Goal: Register for event/course

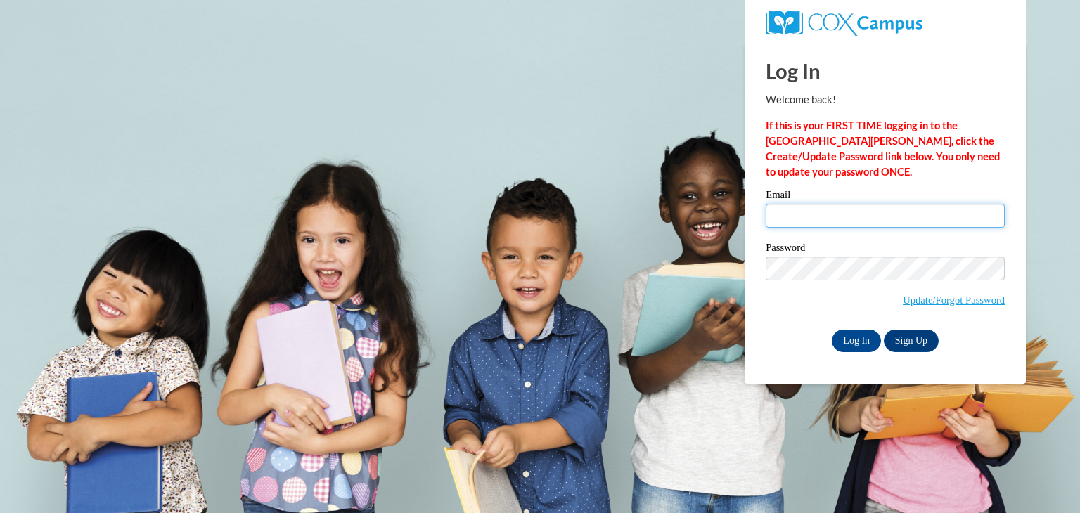
click at [782, 210] on input "Email" at bounding box center [885, 216] width 239 height 24
type input "[EMAIL_ADDRESS][DOMAIN_NAME]"
click at [868, 341] on input "Log In" at bounding box center [856, 341] width 49 height 23
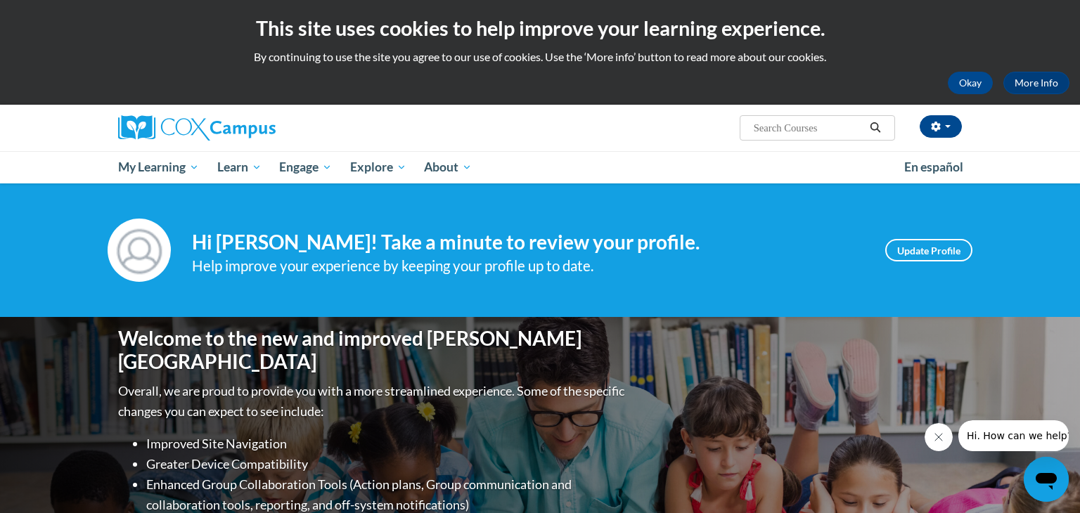
click at [774, 124] on input "Search..." at bounding box center [808, 128] width 113 height 17
type input "reading fluency"
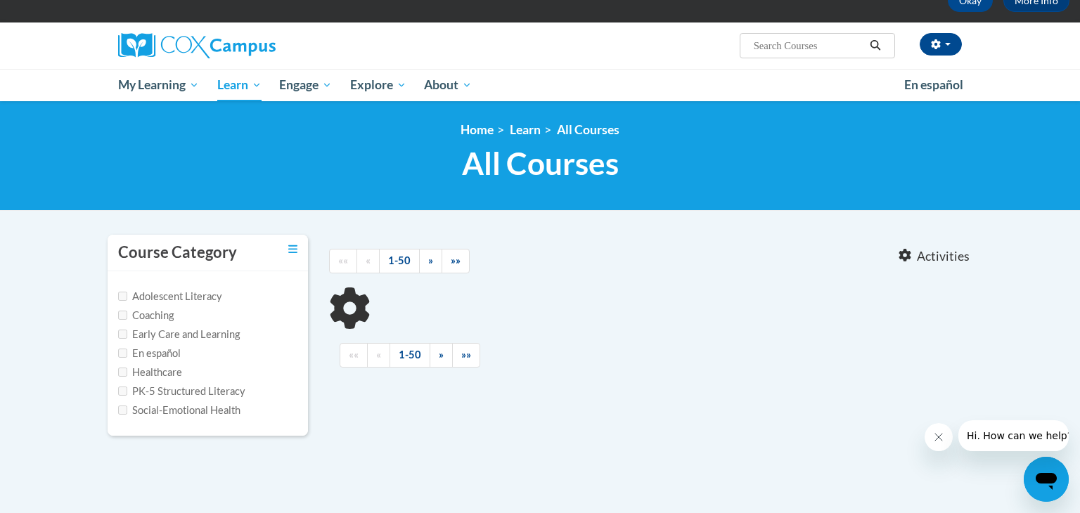
type input "reading fluency"
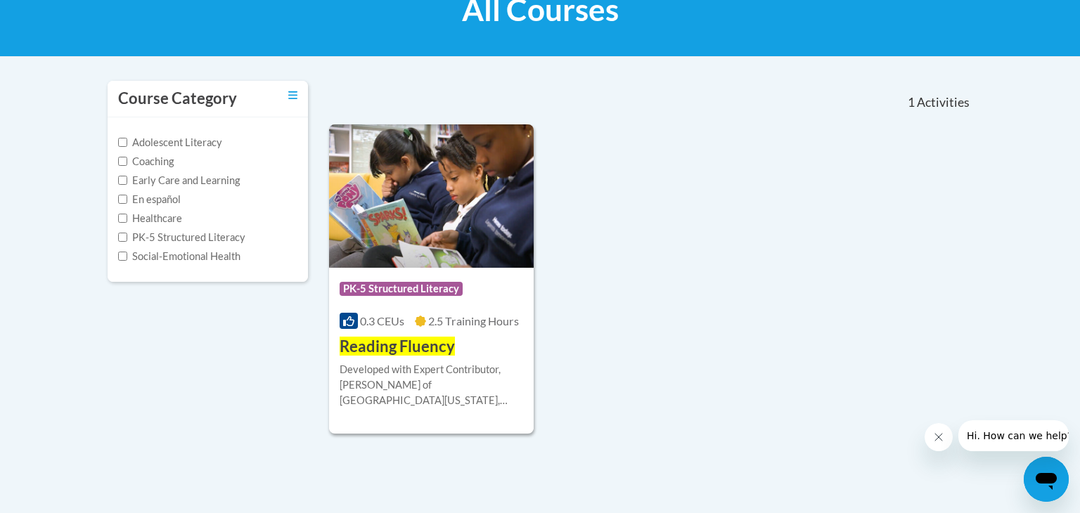
scroll to position [238, 0]
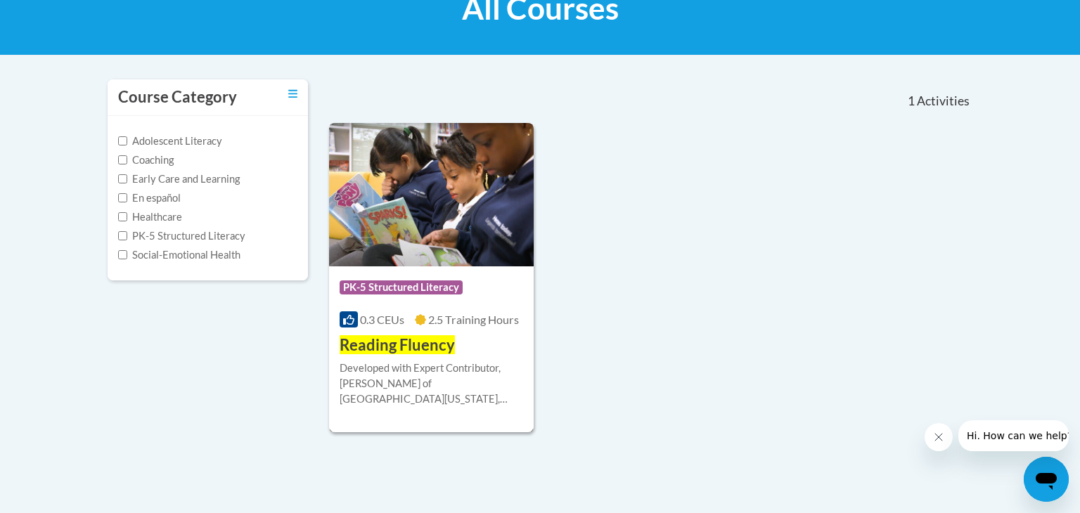
click at [401, 238] on img at bounding box center [431, 194] width 205 height 143
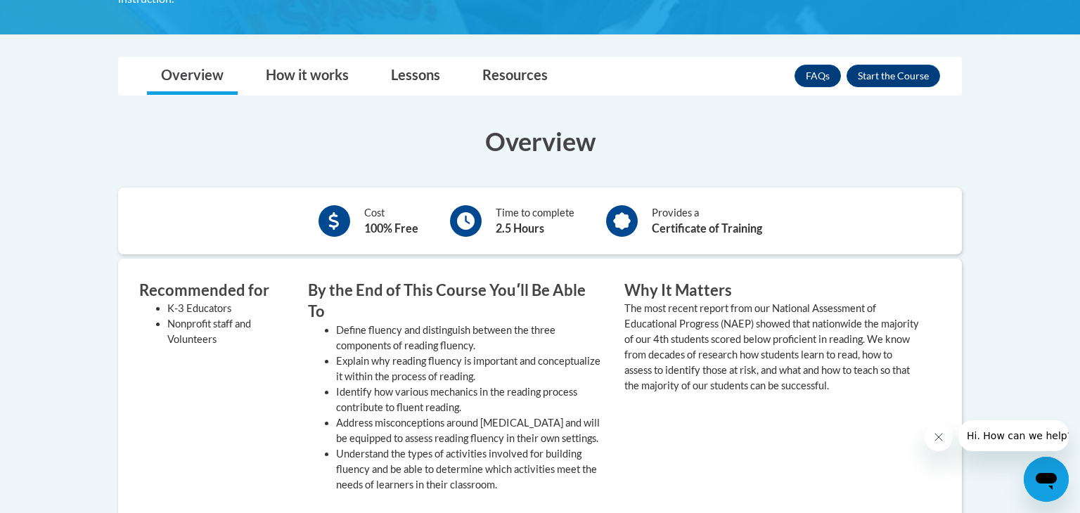
scroll to position [380, 0]
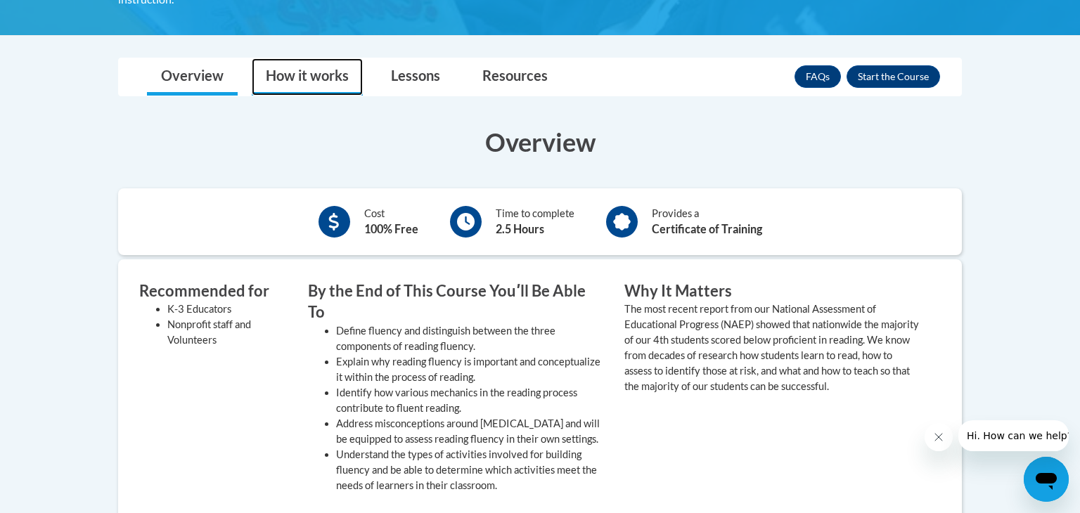
click at [298, 58] on link "How it works" at bounding box center [307, 76] width 111 height 37
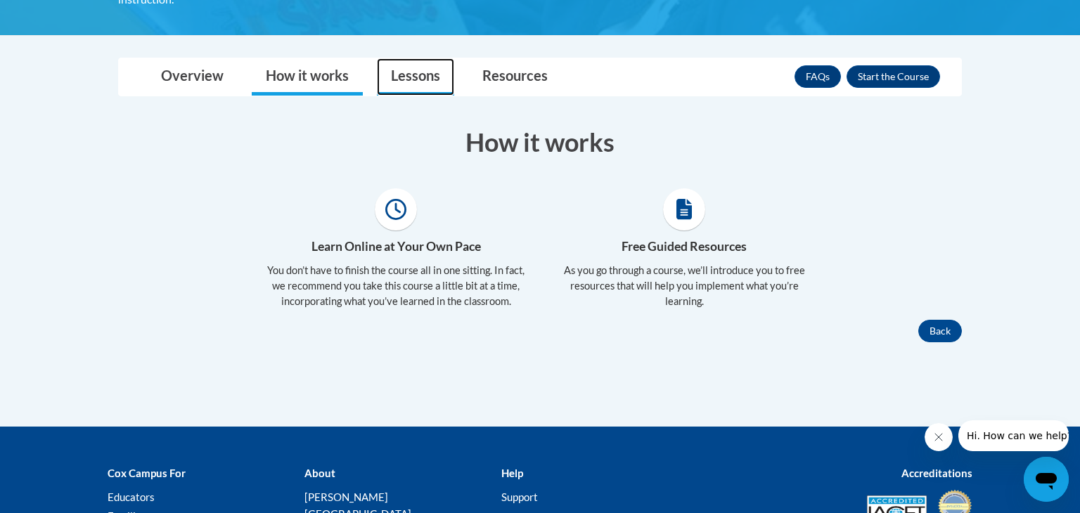
click at [424, 72] on link "Lessons" at bounding box center [415, 76] width 77 height 37
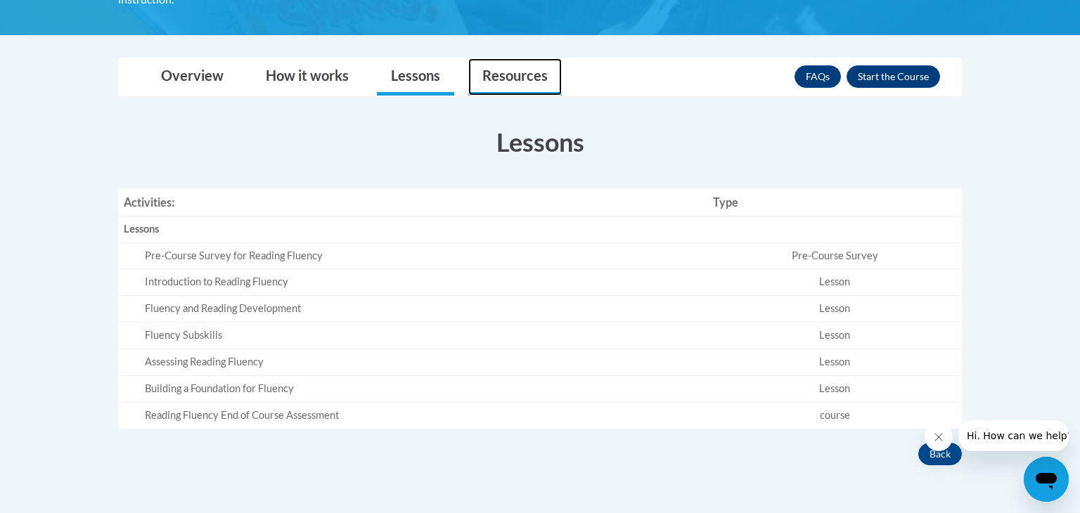
click at [495, 69] on link "Resources" at bounding box center [515, 76] width 94 height 37
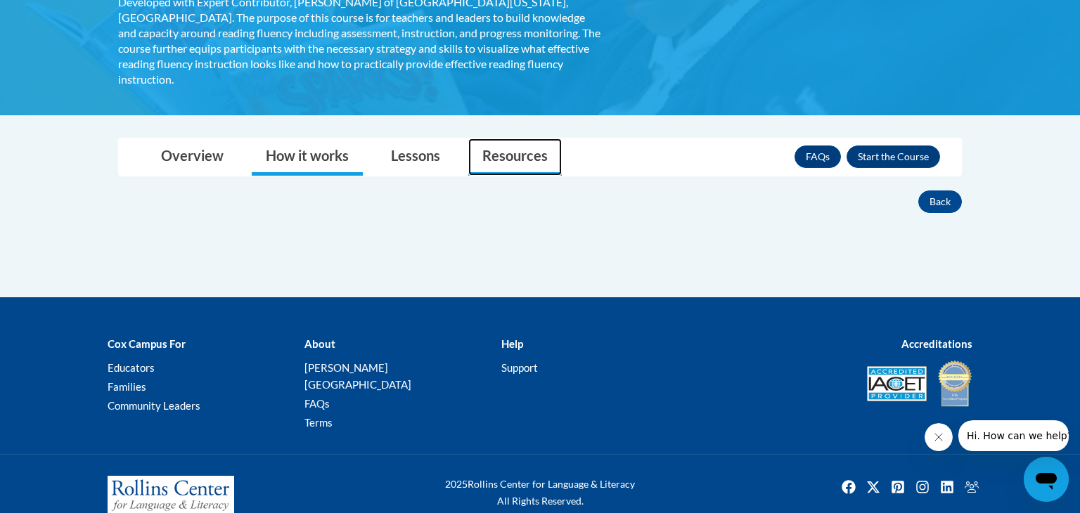
scroll to position [0, 0]
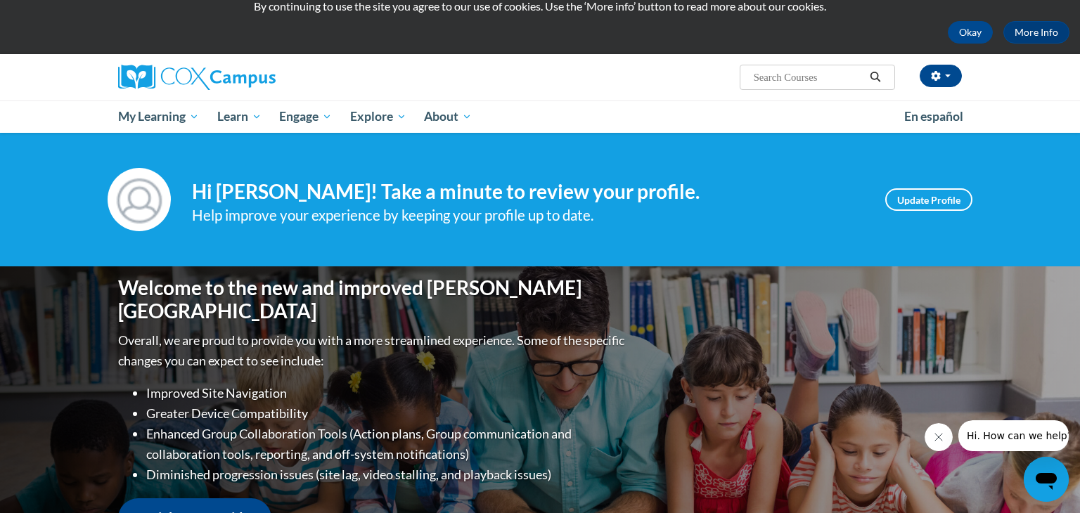
scroll to position [40, 0]
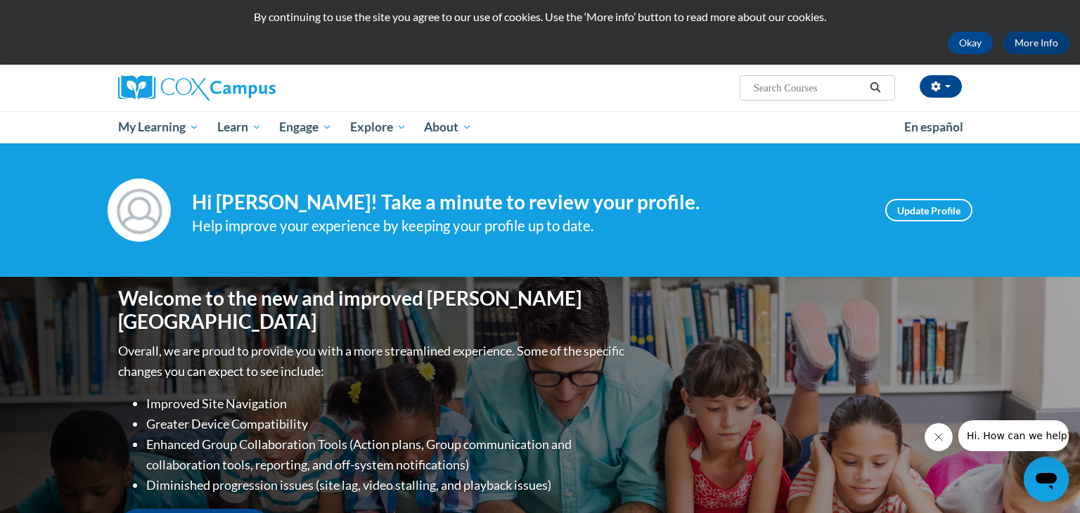
click at [755, 87] on input "Search..." at bounding box center [808, 87] width 113 height 17
type input "readubg"
type input "reading fluency"
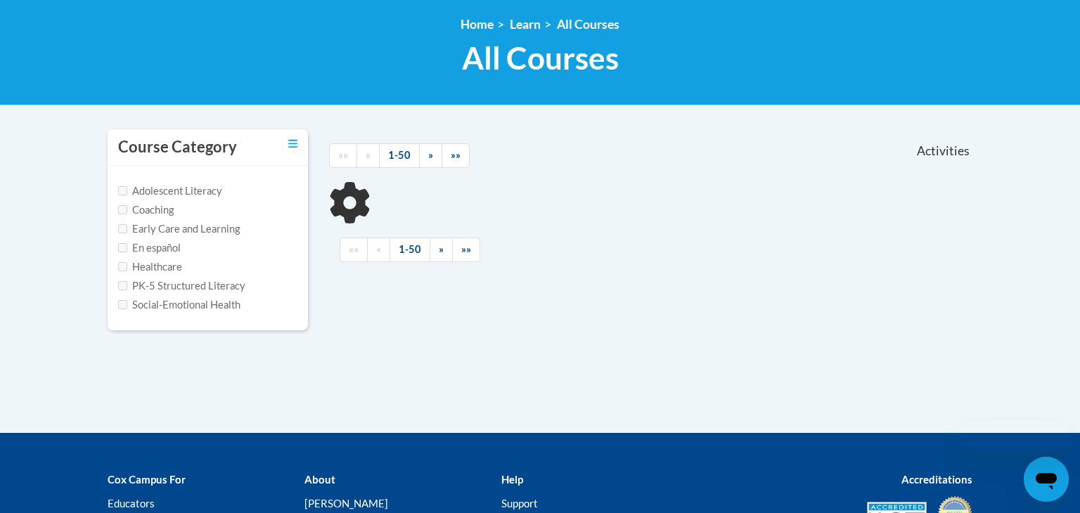
scroll to position [192, 0]
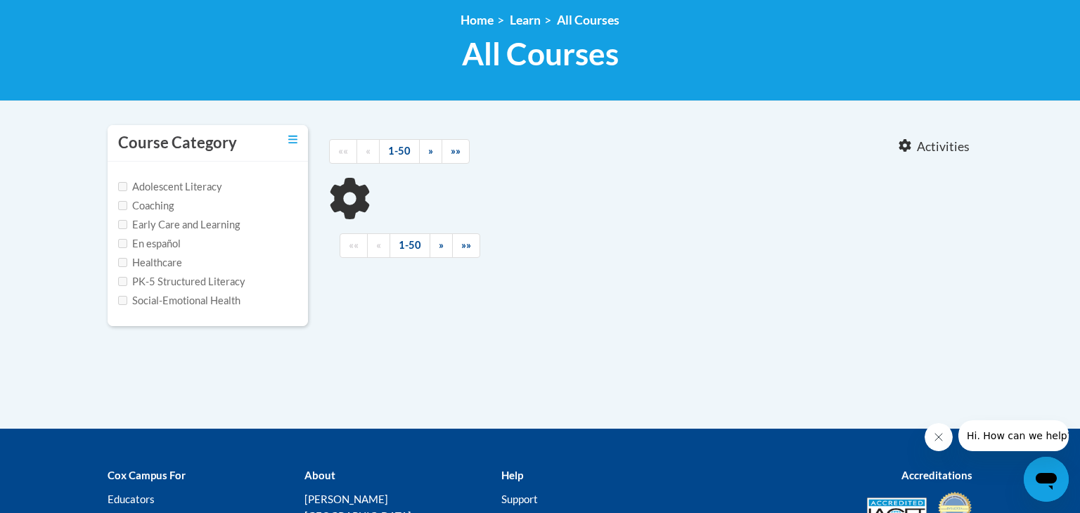
type input "reading fluency"
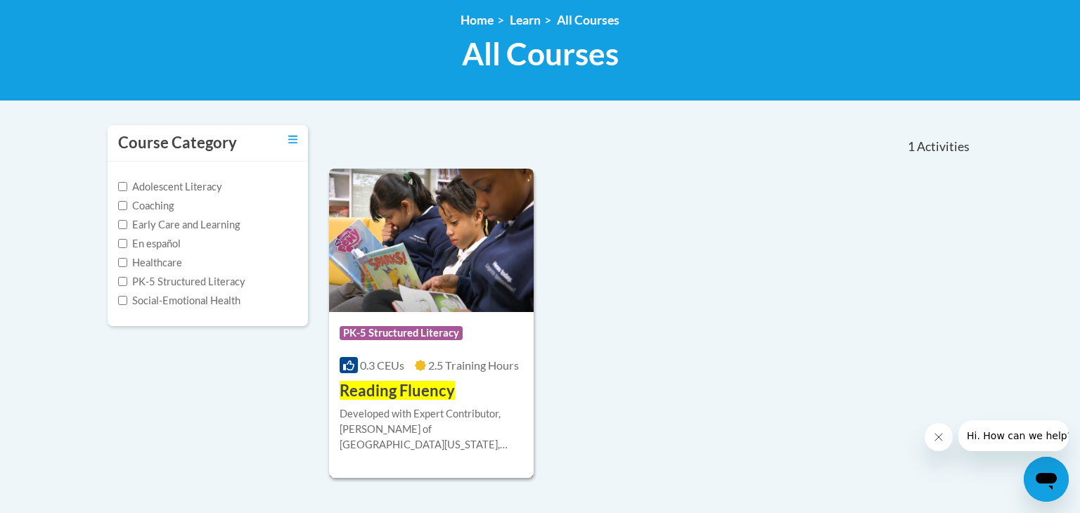
click at [353, 368] on icon at bounding box center [348, 365] width 11 height 11
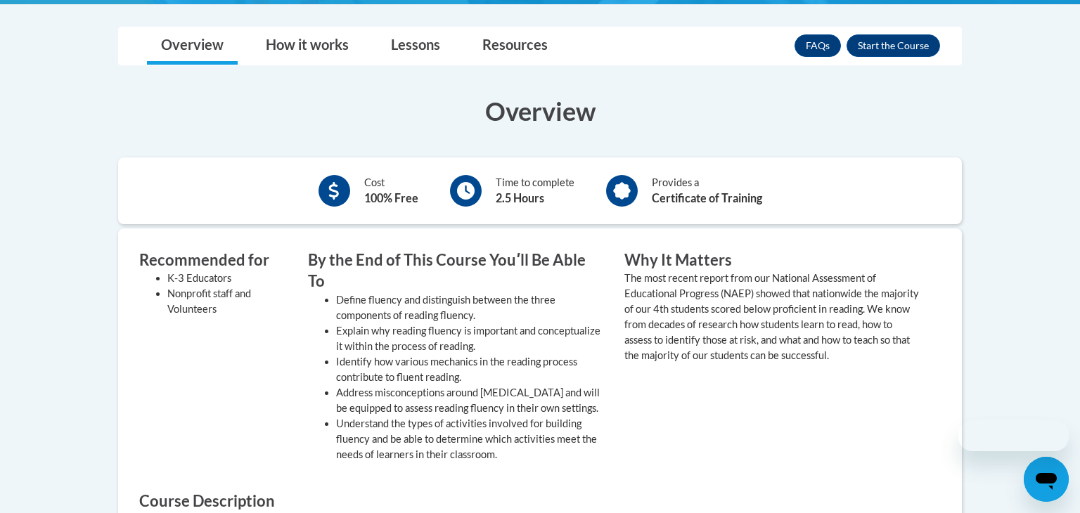
scroll to position [412, 0]
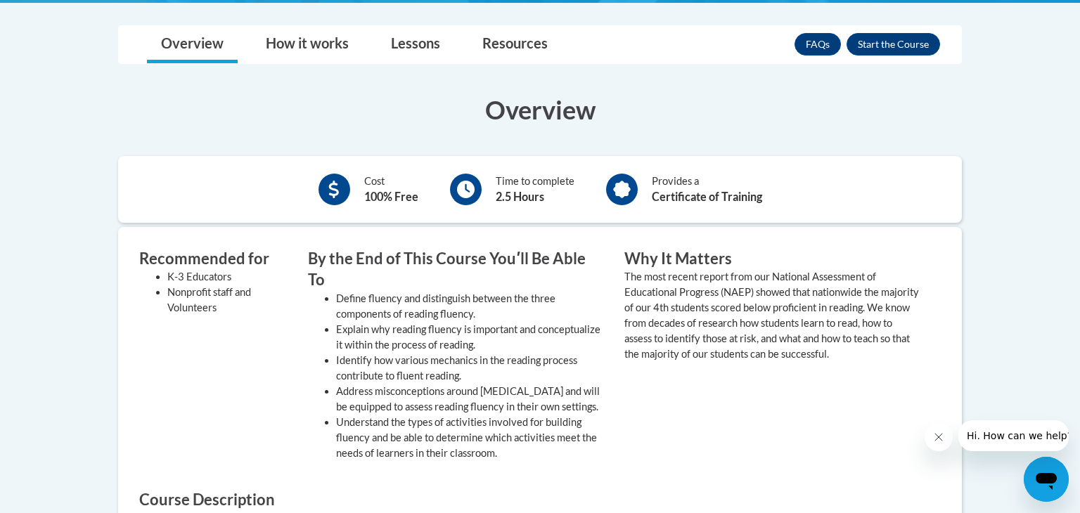
click at [332, 181] on icon at bounding box center [334, 190] width 10 height 18
click at [643, 170] on div "Provides a Certificate of Training" at bounding box center [684, 189] width 177 height 39
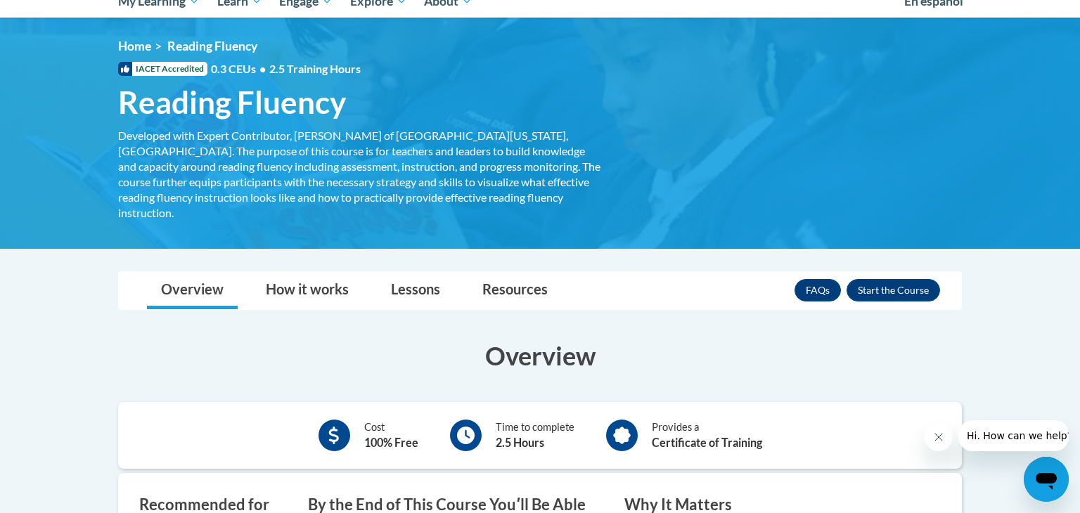
scroll to position [165, 0]
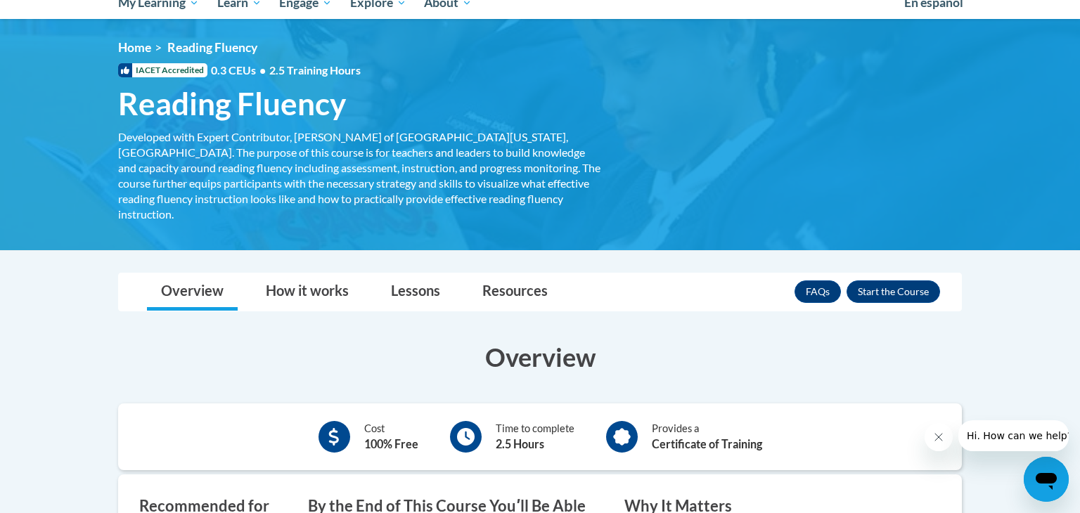
click at [162, 73] on span "IACET Accredited" at bounding box center [162, 70] width 89 height 14
click at [219, 49] on span "Reading Fluency" at bounding box center [212, 47] width 90 height 15
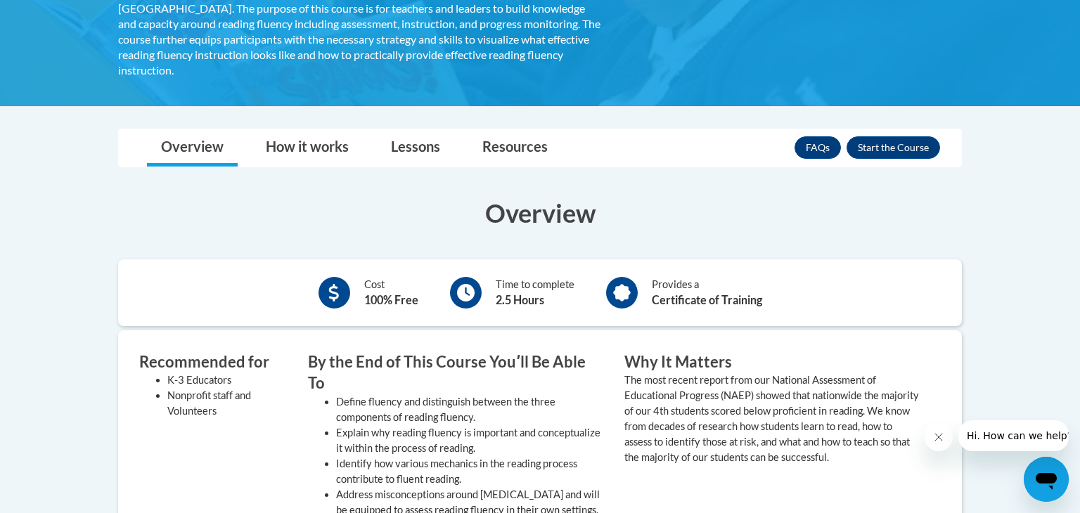
scroll to position [343, 0]
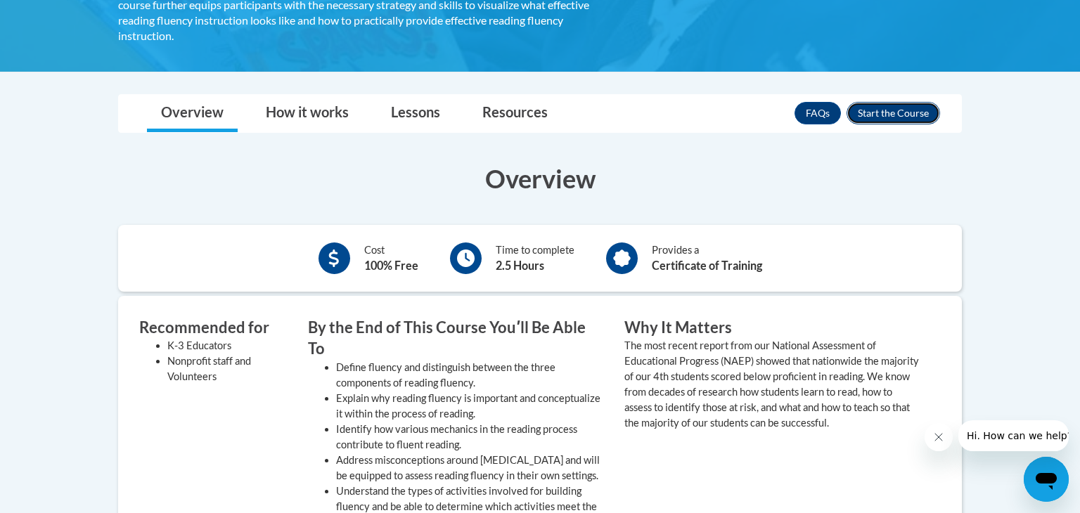
click at [903, 103] on button "Enroll" at bounding box center [894, 113] width 94 height 23
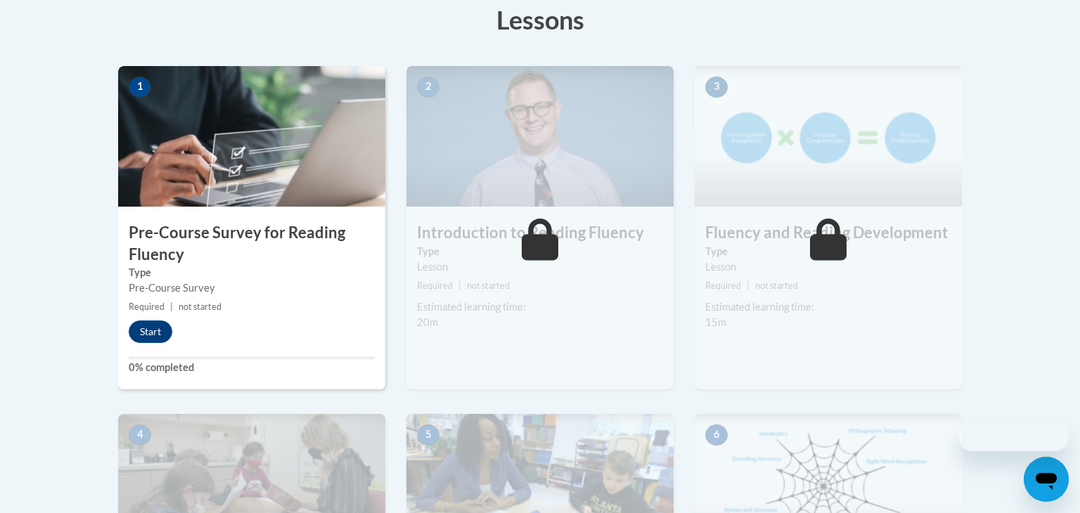
scroll to position [411, 0]
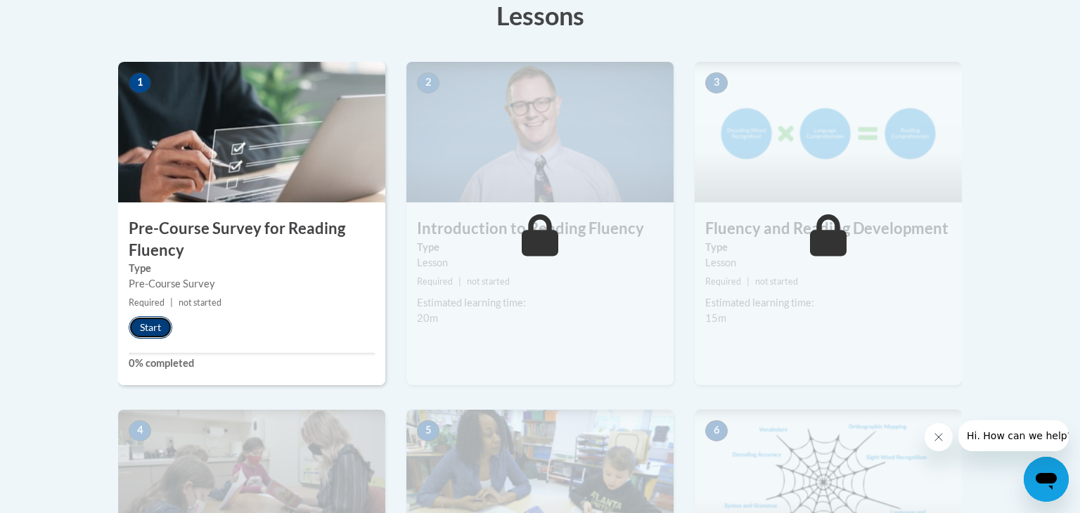
click at [165, 323] on button "Start" at bounding box center [151, 327] width 44 height 23
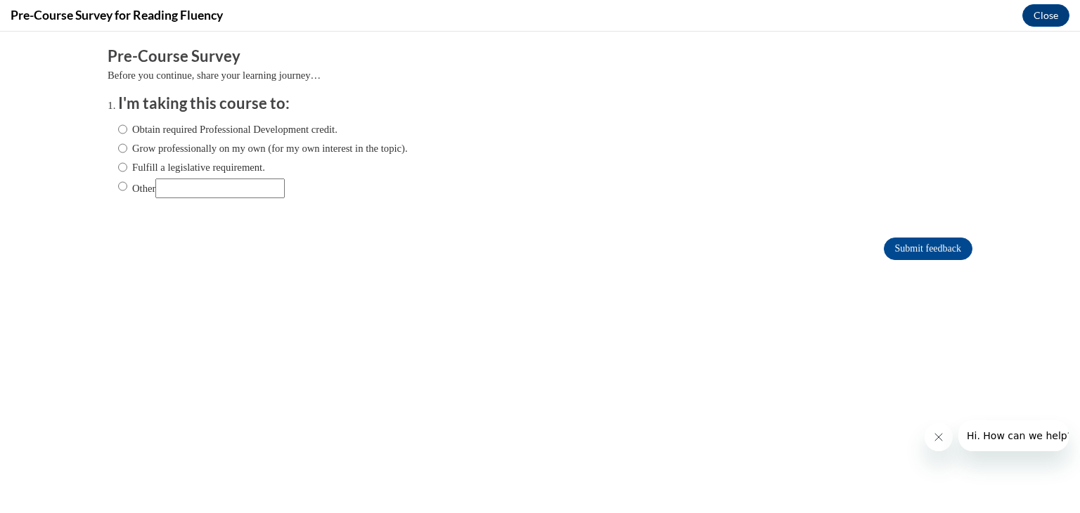
scroll to position [0, 0]
click at [124, 128] on input "Obtain required Professional Development credit." at bounding box center [122, 129] width 9 height 15
radio input "true"
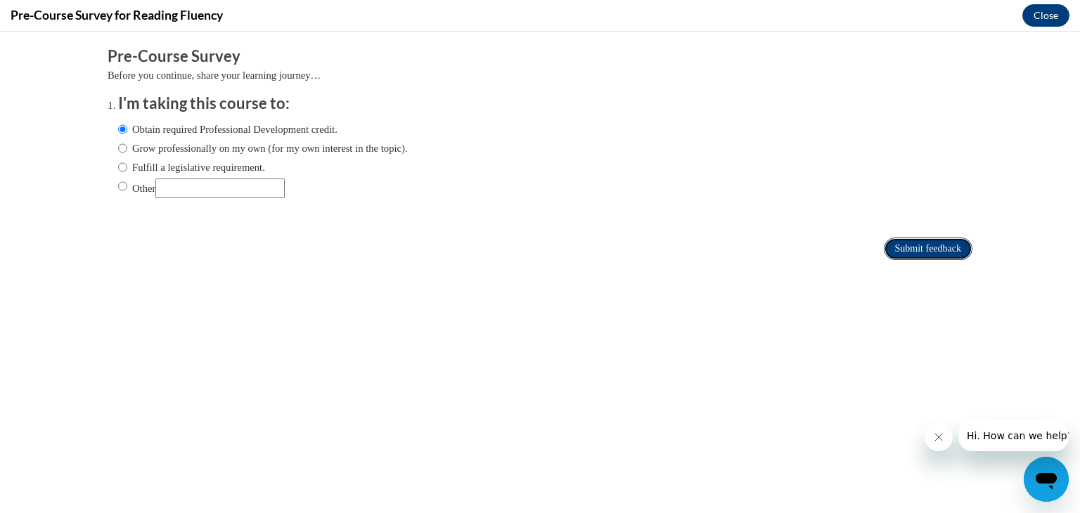
click at [957, 255] on input "Submit feedback" at bounding box center [928, 249] width 89 height 23
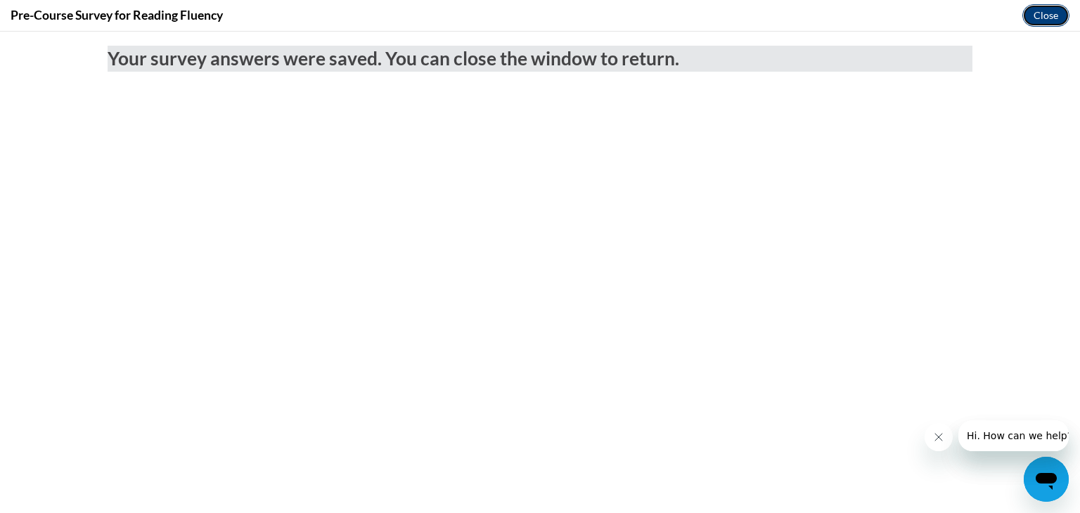
click at [1042, 8] on button "Close" at bounding box center [1045, 15] width 47 height 23
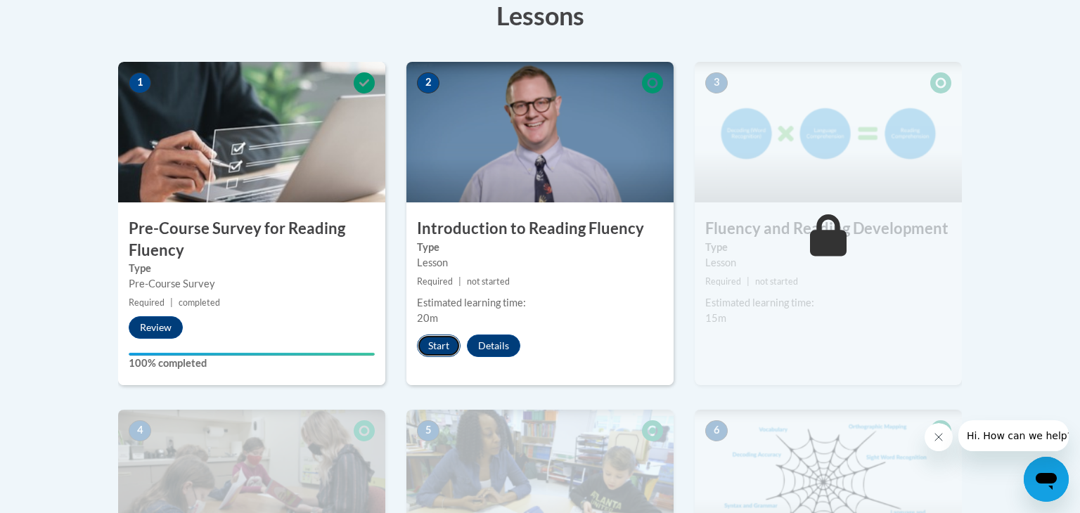
click at [447, 338] on button "Start" at bounding box center [439, 346] width 44 height 23
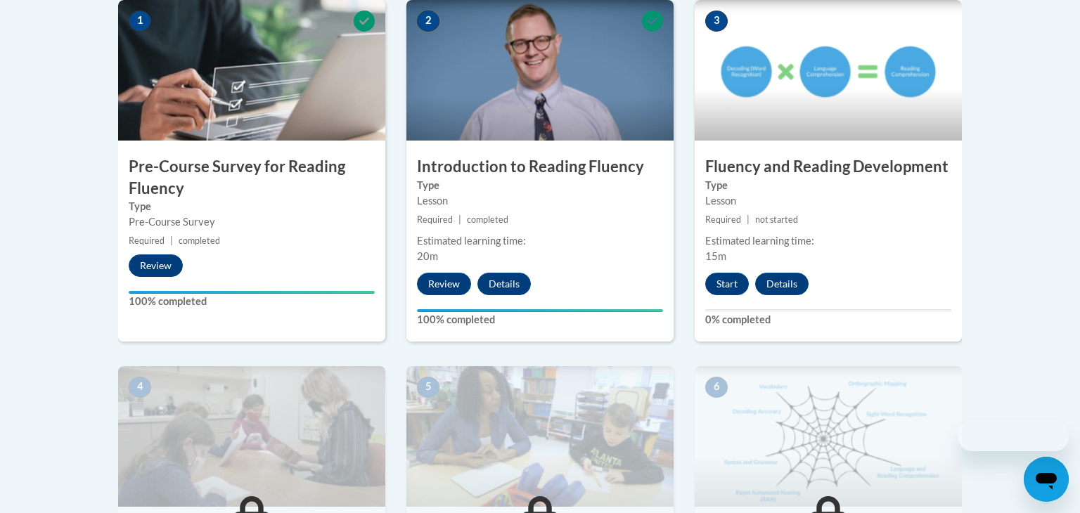
scroll to position [473, 0]
click at [713, 286] on button "Start" at bounding box center [727, 284] width 44 height 23
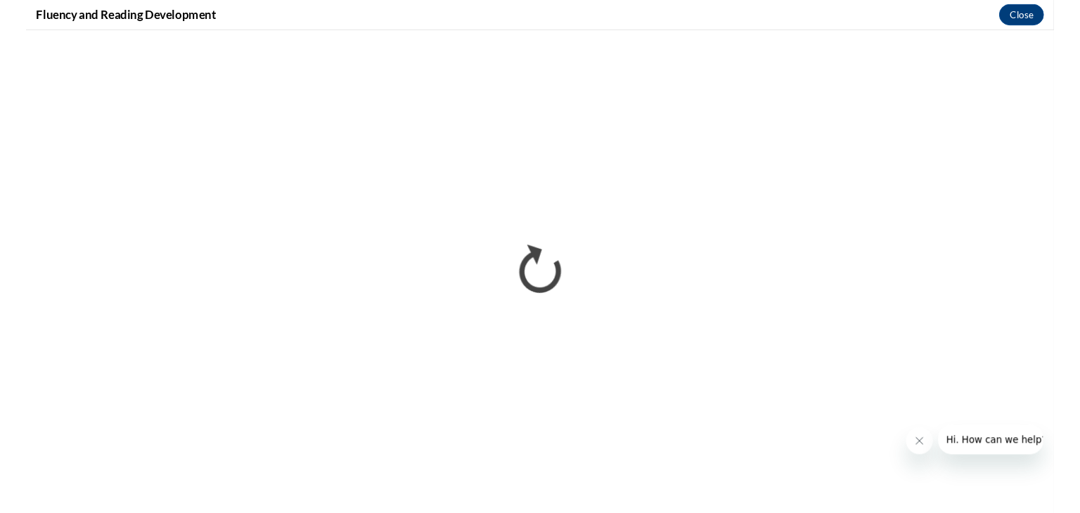
scroll to position [0, 0]
